Goal: Find specific page/section: Find specific page/section

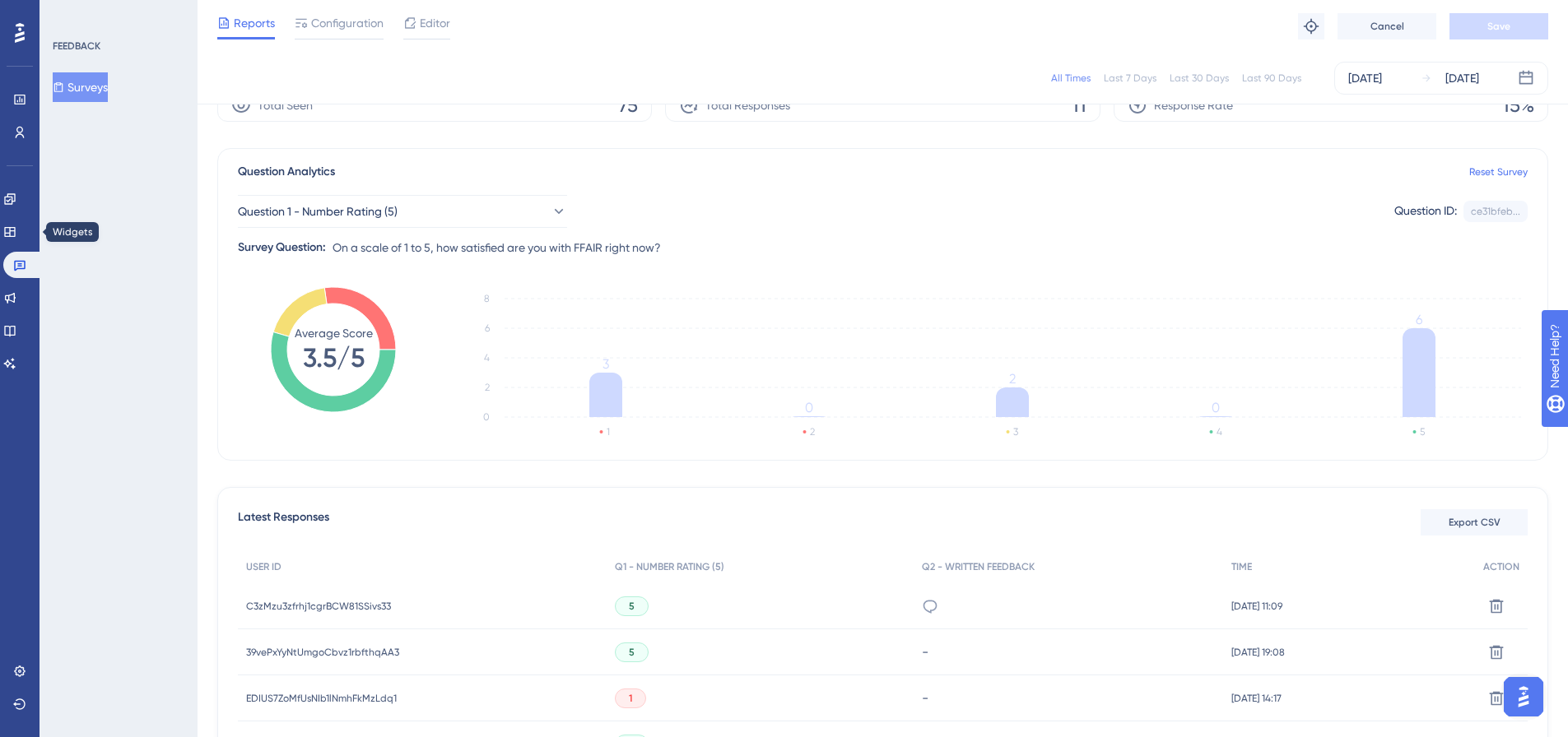
scroll to position [83, 0]
click at [16, 203] on icon at bounding box center [10, 200] width 13 height 13
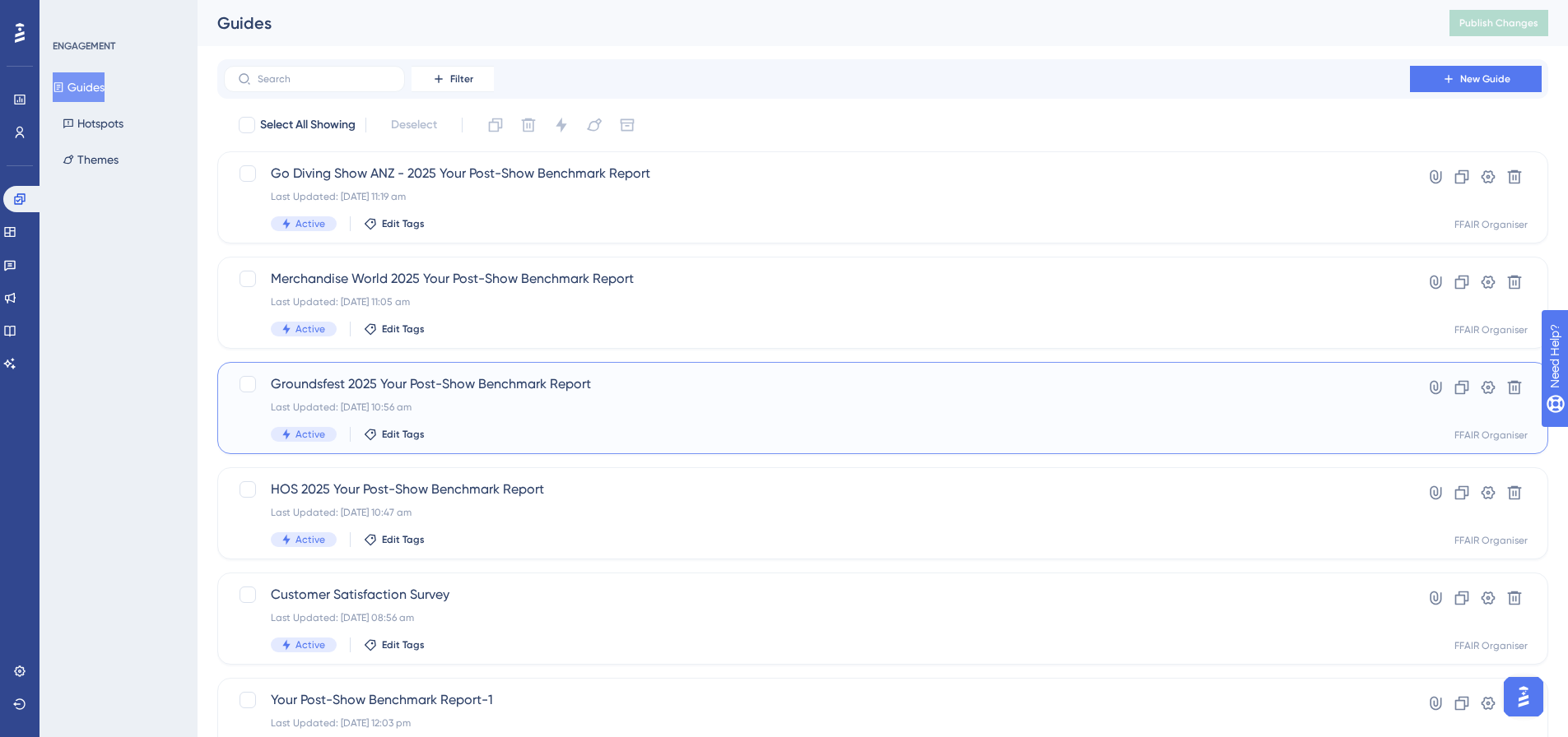
click at [659, 453] on div "Groundsfest 2025 Your Post-Show Benchmark Report Last Updated: [DATE] 10:56 am …" at bounding box center [882, 408] width 1331 height 92
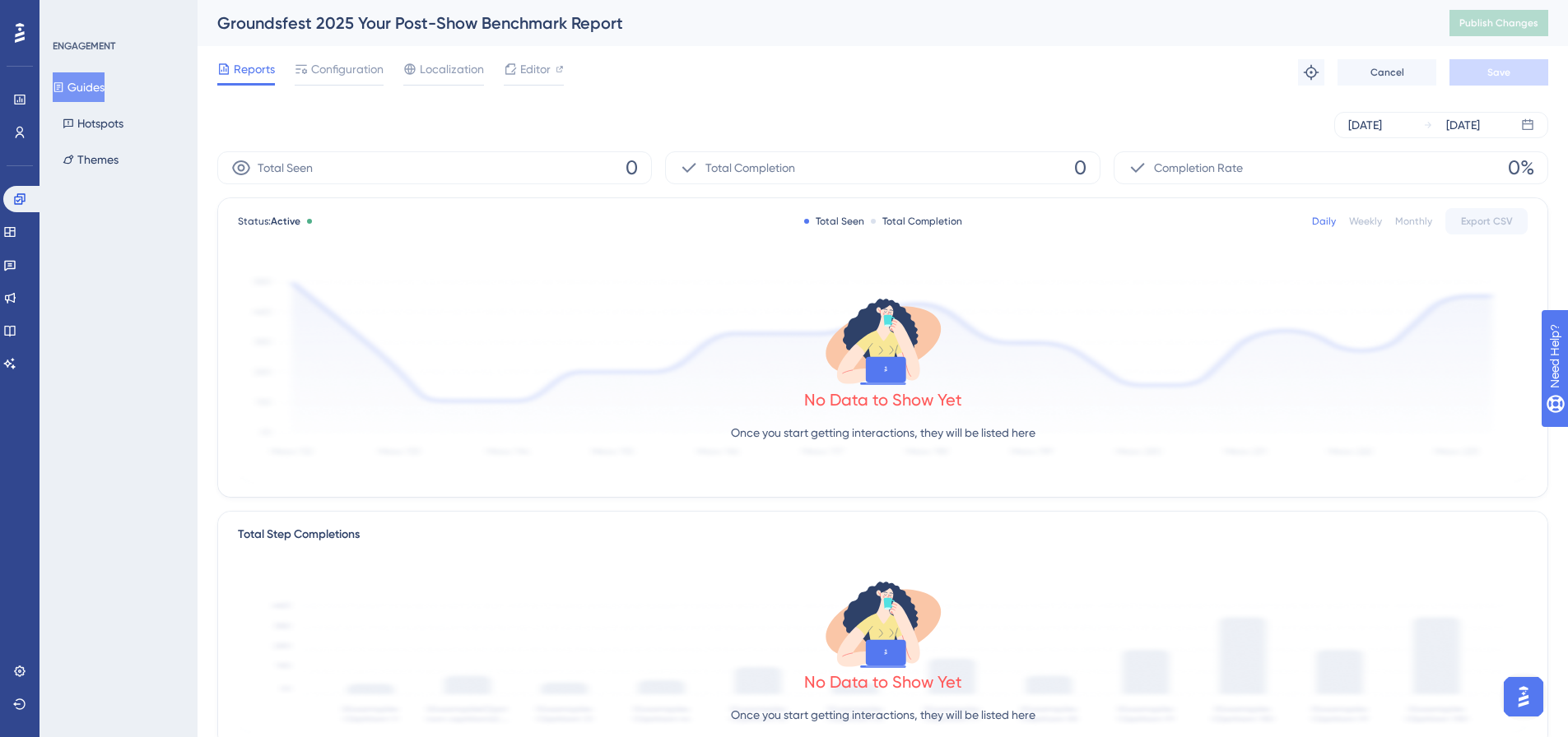
click at [83, 91] on button "Guides" at bounding box center [79, 86] width 52 height 30
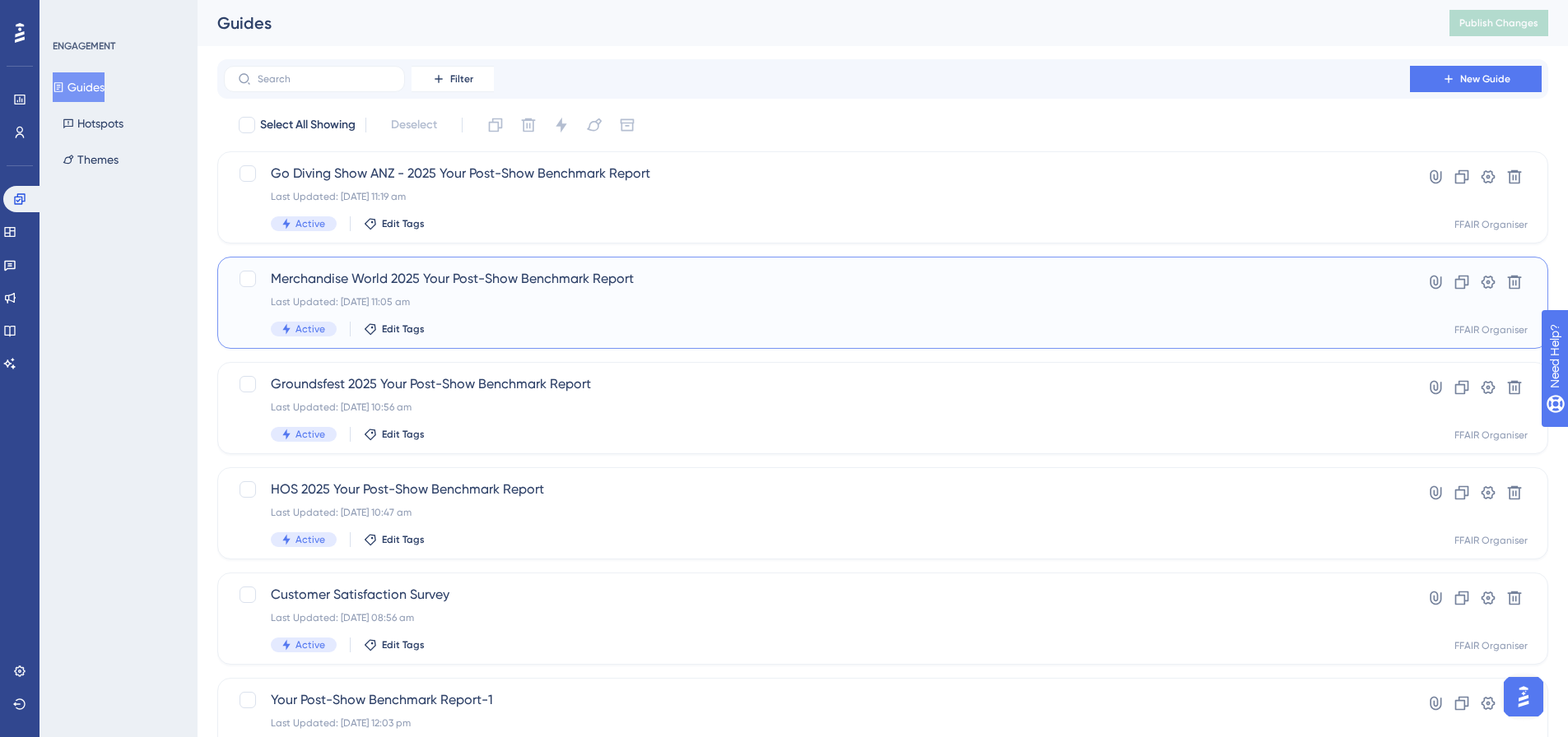
click at [788, 328] on div "Active Edit Tags" at bounding box center [817, 328] width 1092 height 14
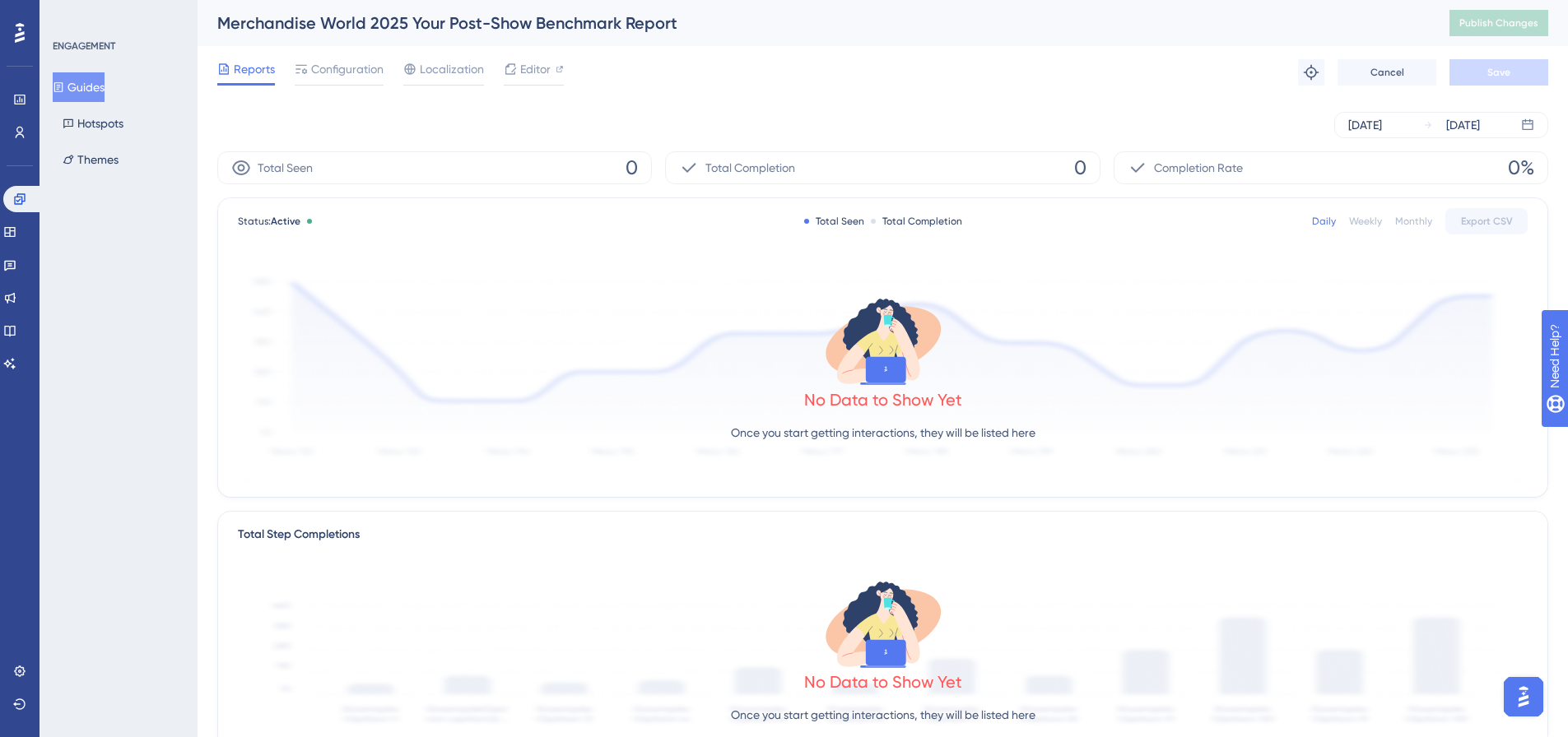
click at [100, 89] on button "Guides" at bounding box center [79, 86] width 52 height 30
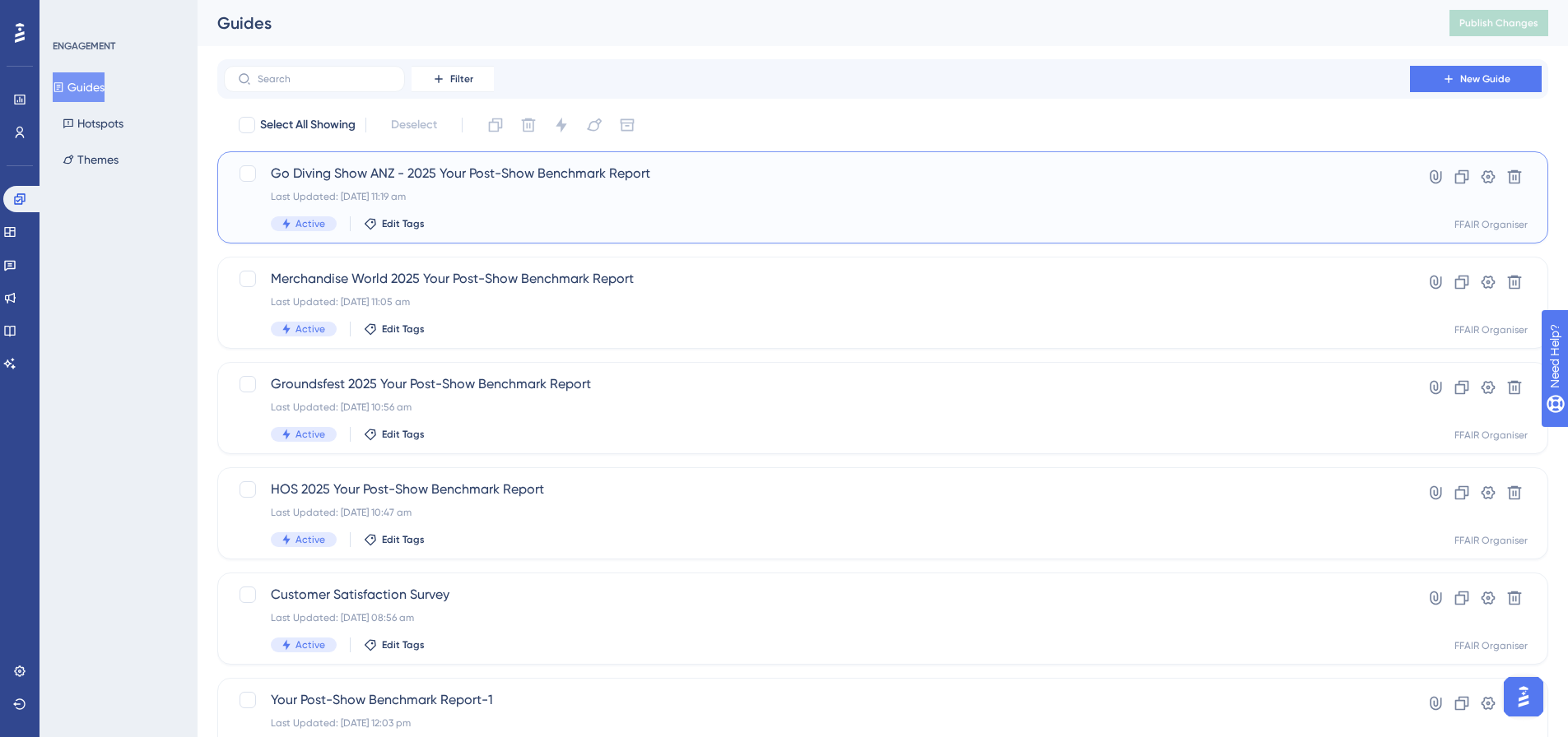
click at [720, 190] on div "Go Diving Show ANZ - 2025 Your Post-Show Benchmark Report Last Updated: [DATE] …" at bounding box center [817, 198] width 1092 height 67
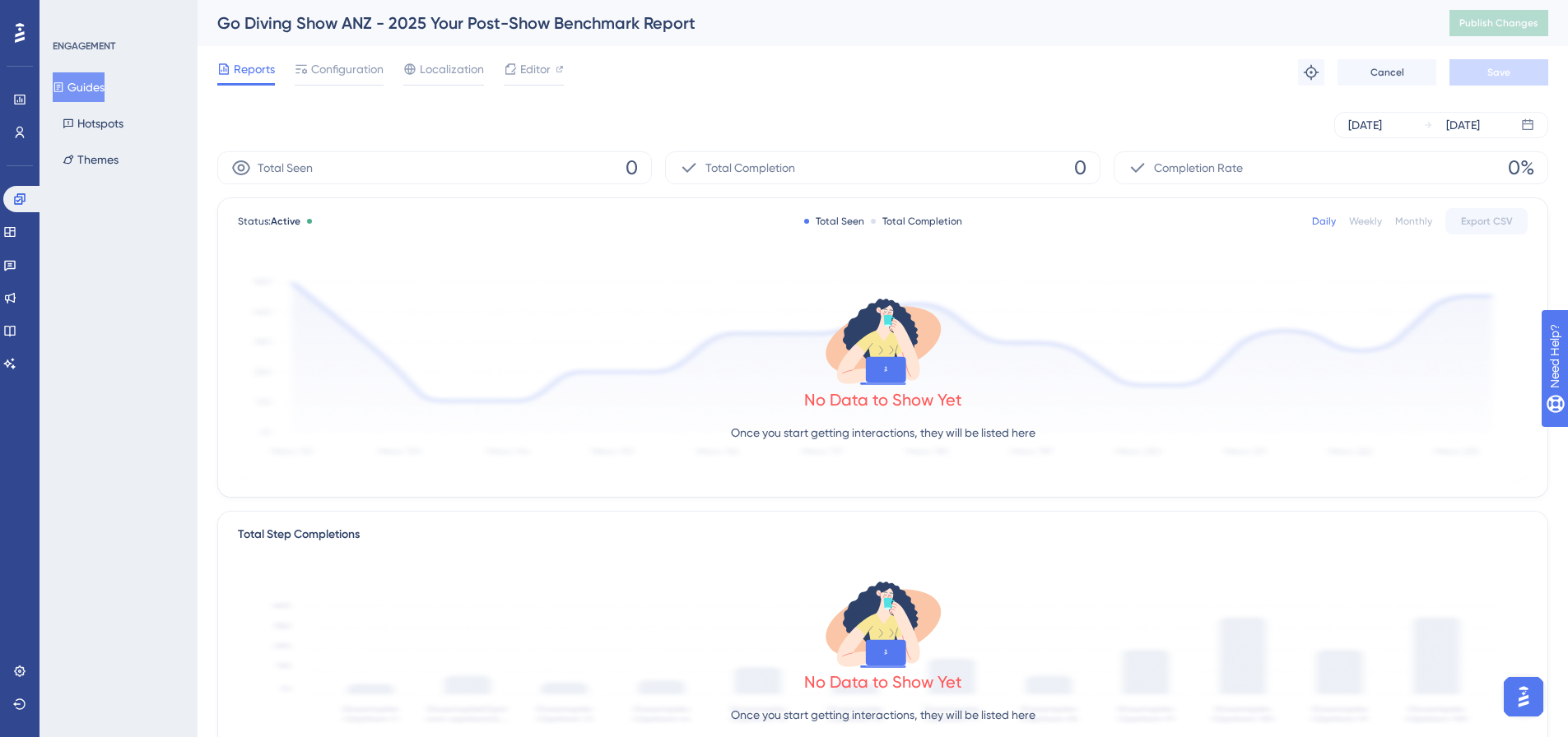
click at [85, 89] on button "Guides" at bounding box center [79, 86] width 52 height 30
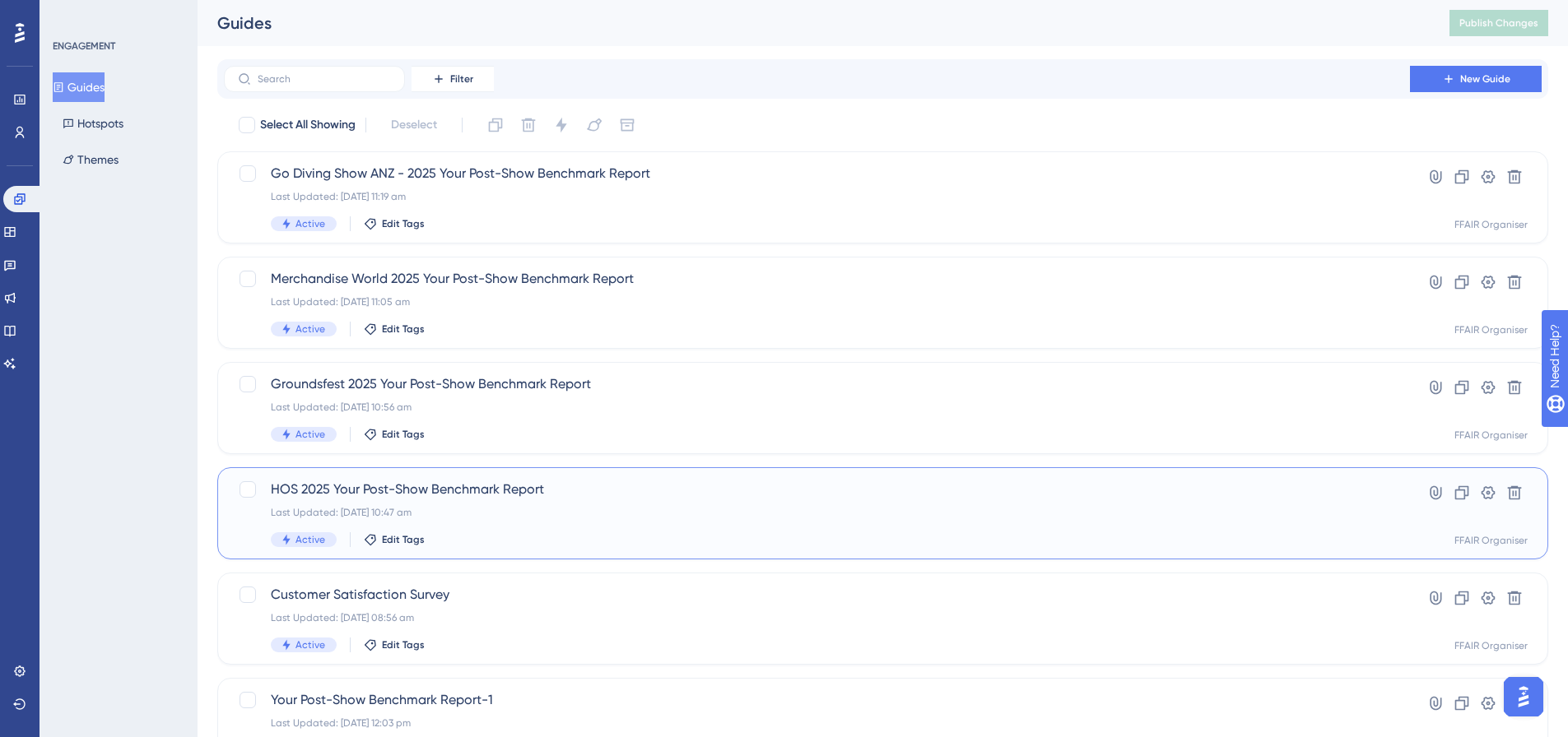
click at [762, 515] on div "Last Updated: [DATE] 10:47 am" at bounding box center [817, 512] width 1092 height 13
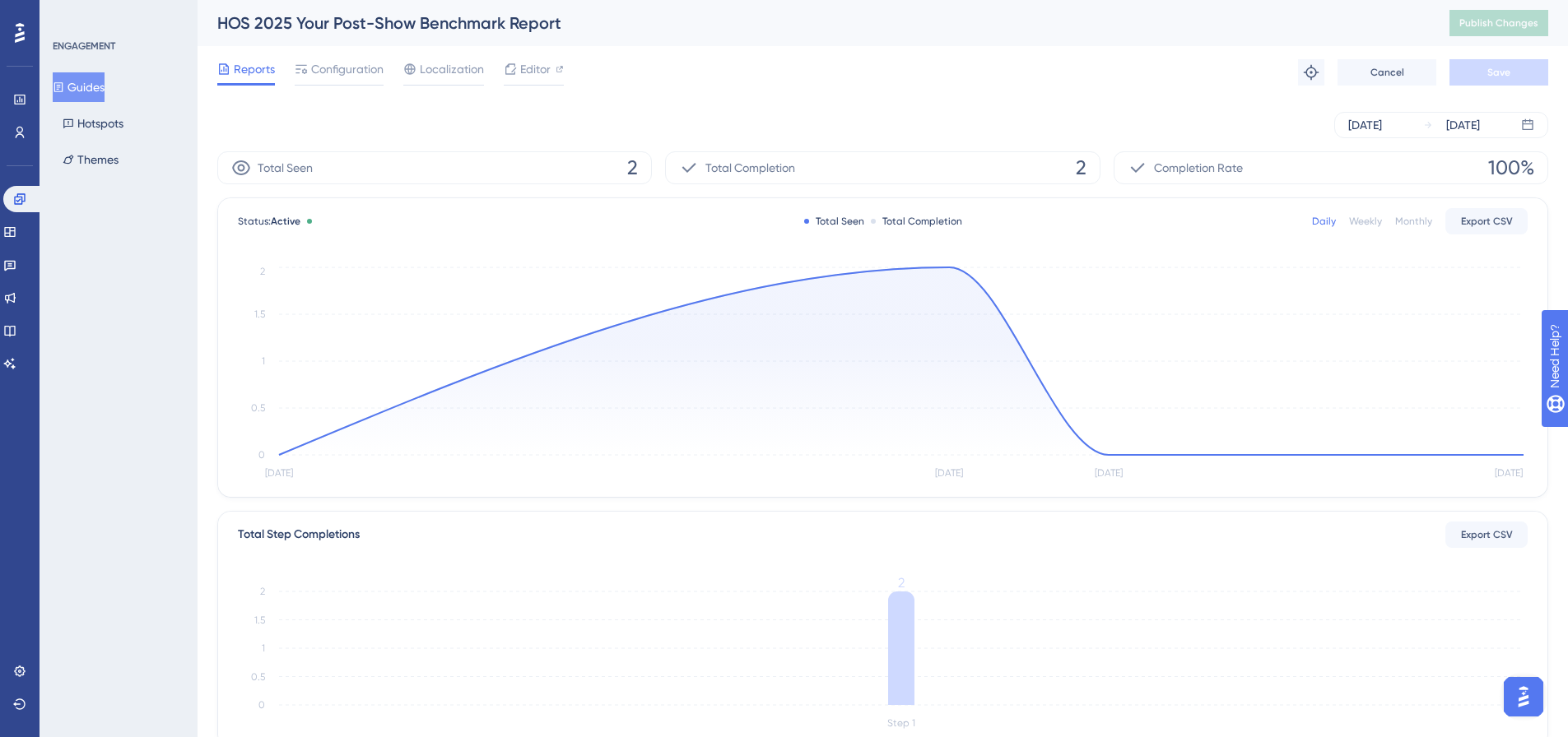
click at [104, 91] on button "Guides" at bounding box center [79, 86] width 52 height 30
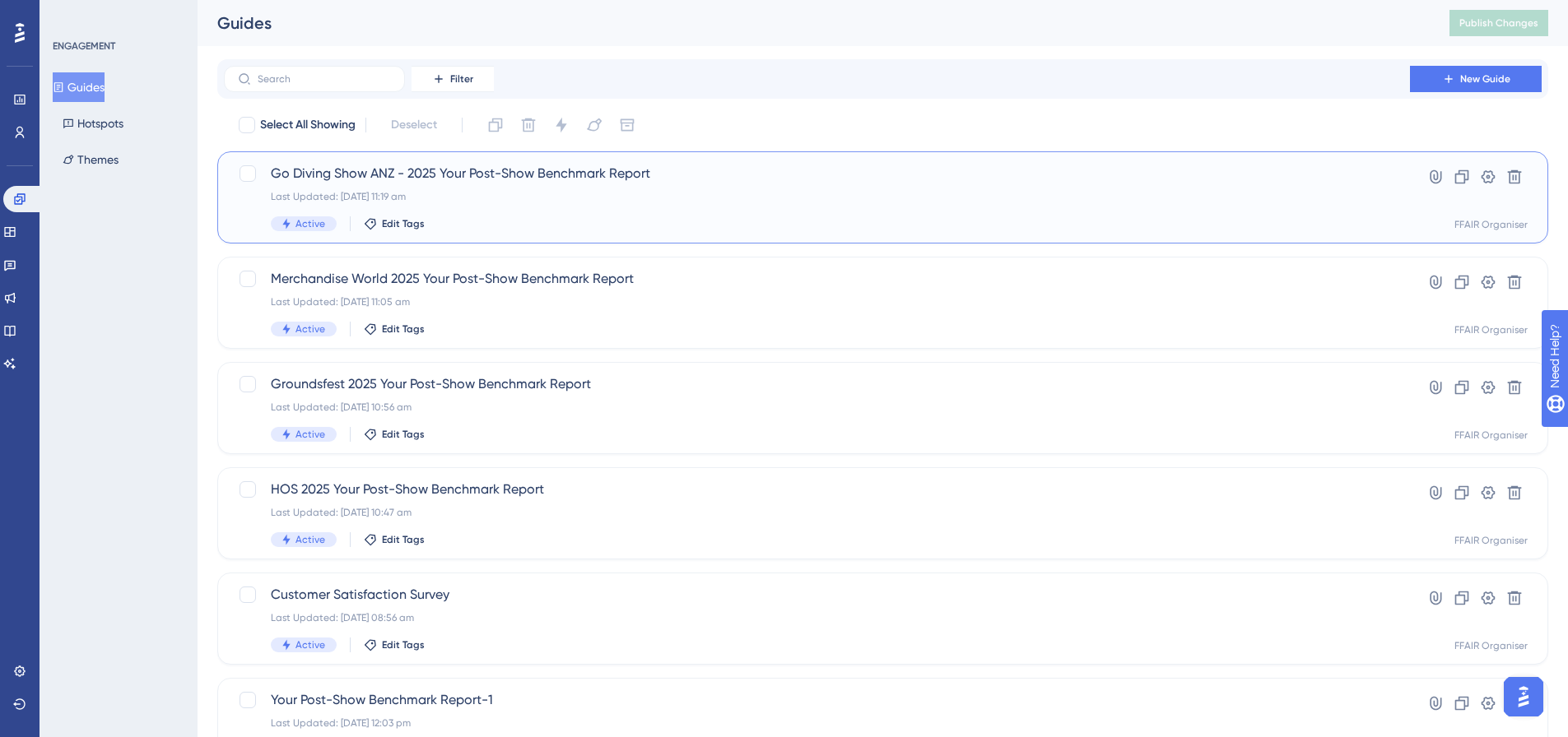
click at [818, 227] on div "Active Edit Tags" at bounding box center [817, 224] width 1092 height 14
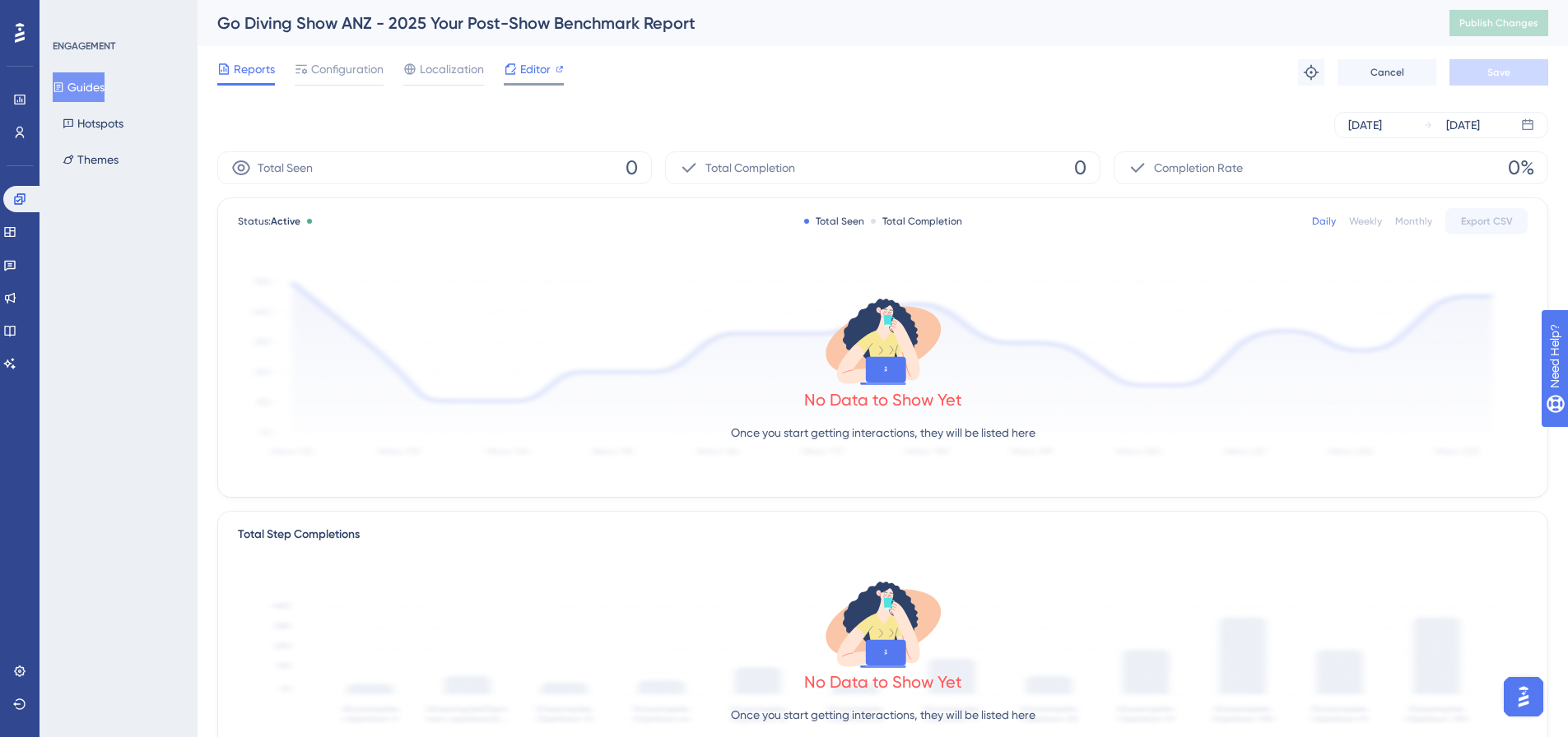
click at [537, 61] on span "Editor" at bounding box center [535, 69] width 31 height 20
